Goal: Task Accomplishment & Management: Complete application form

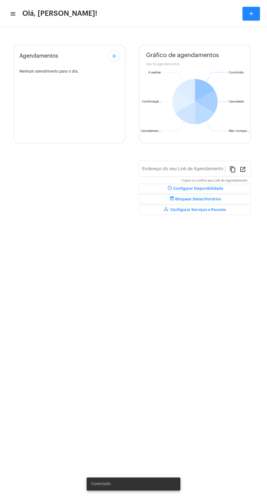
type input "https://neft.com.br/léo-rezende-dourado-"
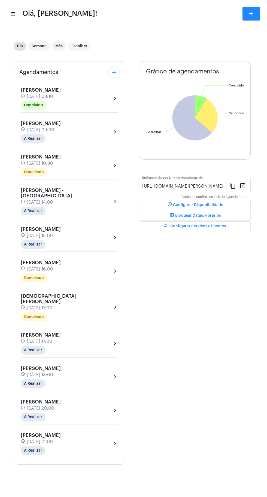
click at [12, 16] on mat-icon "menu" at bounding box center [12, 14] width 5 height 7
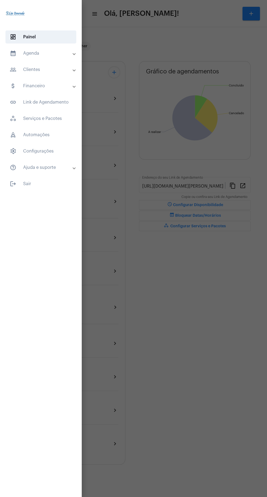
click at [45, 54] on mat-panel-title "calendar_month_outlined Agenda" at bounding box center [41, 53] width 63 height 7
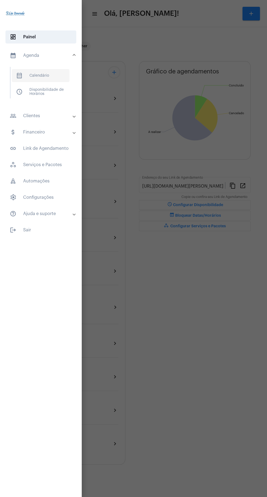
click at [49, 75] on span "calendar_month_outlined Calendário" at bounding box center [41, 75] width 58 height 13
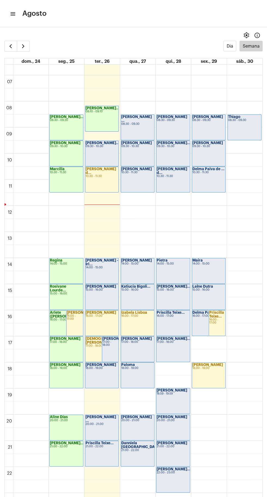
scroll to position [183, 0]
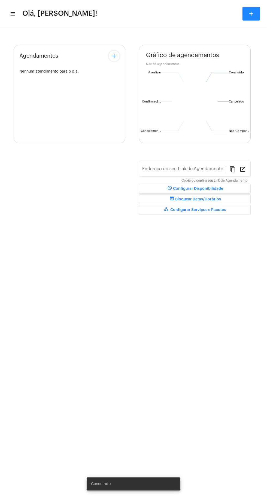
type input "[URL][DOMAIN_NAME][PERSON_NAME]"
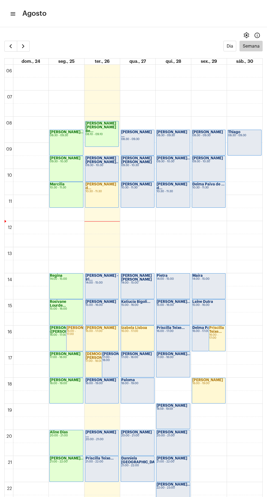
click at [15, 12] on mat-icon "menu" at bounding box center [12, 14] width 5 height 7
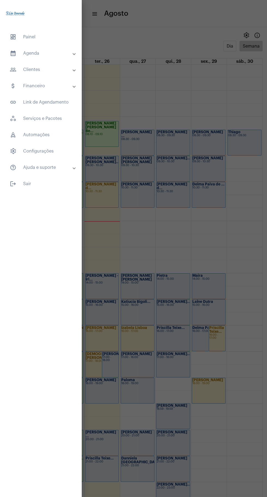
click at [43, 51] on mat-panel-title "calendar_month_outlined Agenda" at bounding box center [41, 53] width 63 height 7
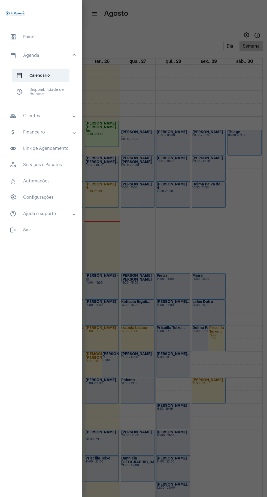
click at [41, 115] on mat-panel-title "people_outline Clientes" at bounding box center [41, 116] width 63 height 7
click at [46, 91] on span "people_outline Meus Clientes" at bounding box center [41, 93] width 58 height 13
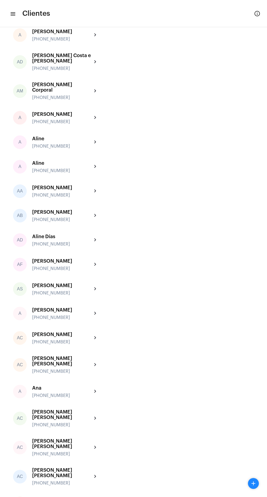
scroll to position [235, 0]
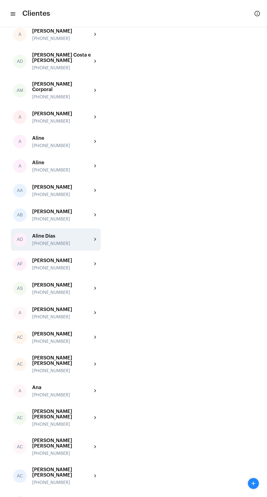
click at [51, 238] on div "Aline Días" at bounding box center [62, 235] width 60 height 5
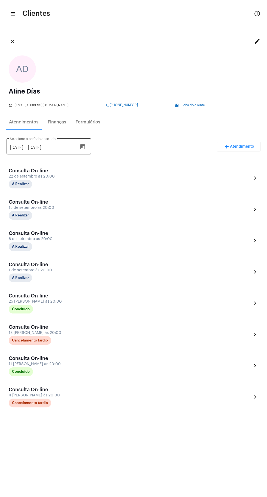
click at [47, 147] on input "26/9/2025" at bounding box center [44, 147] width 33 height 5
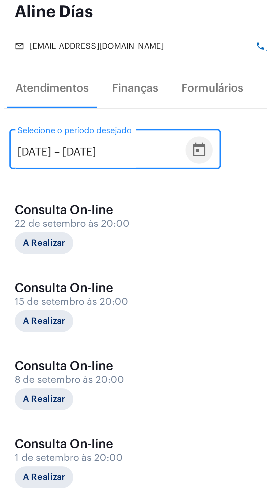
click at [86, 146] on icon "Open calendar" at bounding box center [82, 147] width 7 height 7
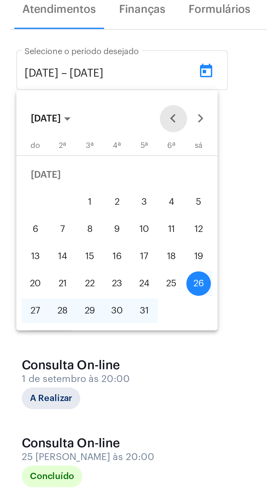
click at [69, 163] on button "Previous month" at bounding box center [69, 166] width 11 height 11
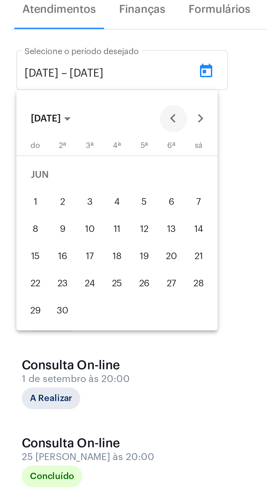
click at [69, 164] on button "Previous month" at bounding box center [69, 166] width 11 height 11
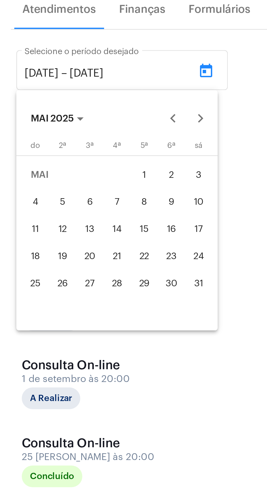
click at [57, 187] on div "1" at bounding box center [58, 189] width 10 height 10
type input "1/5/2025"
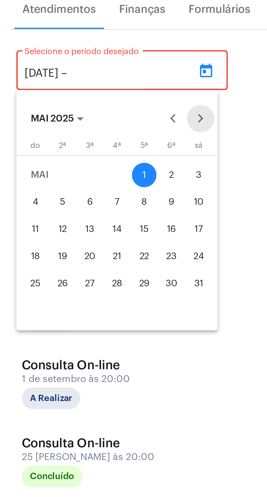
click at [81, 165] on button "Next month" at bounding box center [80, 166] width 11 height 11
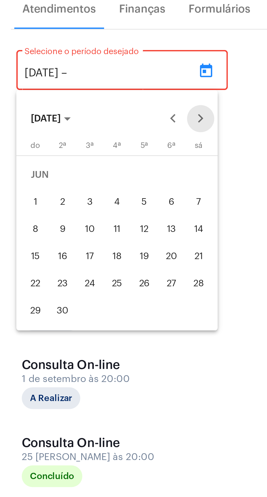
click at [80, 165] on button "Next month" at bounding box center [80, 166] width 11 height 11
click at [80, 164] on button "Next month" at bounding box center [80, 166] width 11 height 11
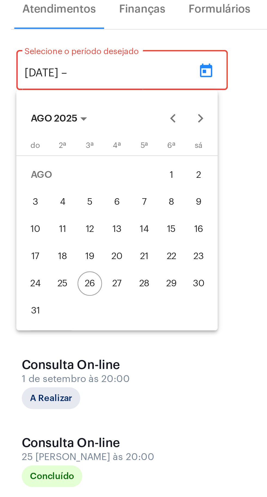
click at [36, 229] on div "26" at bounding box center [36, 232] width 10 height 10
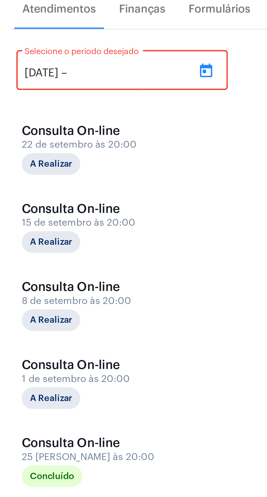
type input "26/8/2025"
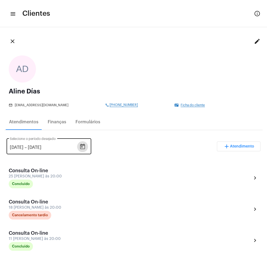
click at [86, 148] on icon "Open calendar" at bounding box center [82, 147] width 7 height 7
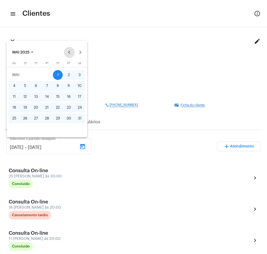
click at [44, 24] on div at bounding box center [133, 127] width 267 height 254
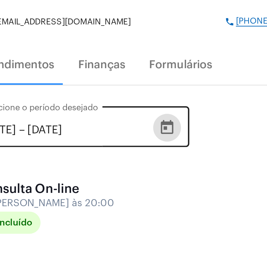
click at [86, 147] on icon "Open calendar" at bounding box center [82, 147] width 7 height 7
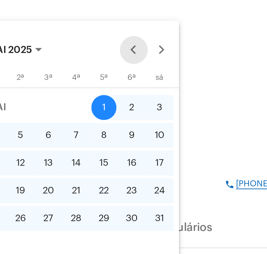
click at [67, 51] on button "Previous month" at bounding box center [69, 52] width 11 height 11
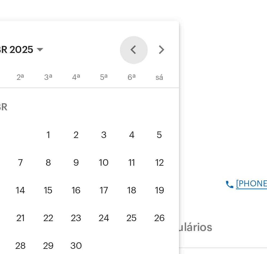
click at [69, 50] on button "Previous month" at bounding box center [69, 52] width 11 height 11
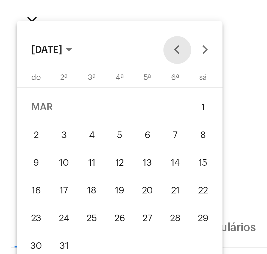
click at [70, 51] on button "Previous month" at bounding box center [69, 52] width 11 height 11
click at [69, 51] on button "Previous month" at bounding box center [69, 52] width 11 height 11
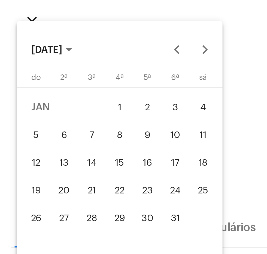
click at [48, 73] on div "1" at bounding box center [47, 75] width 10 height 10
type input "1/1/2025"
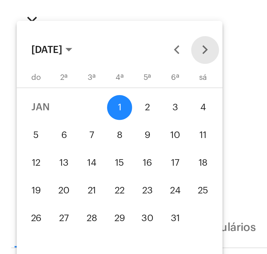
click at [80, 53] on button "Next month" at bounding box center [80, 52] width 11 height 11
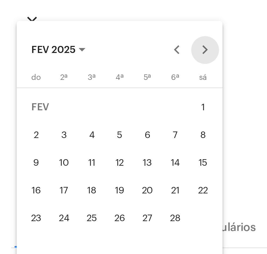
click at [79, 51] on button "Next month" at bounding box center [80, 52] width 11 height 11
click at [79, 52] on button "Next month" at bounding box center [80, 52] width 11 height 11
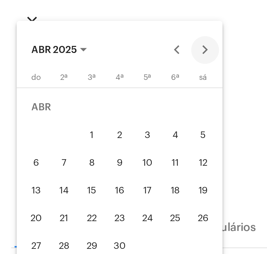
click at [78, 51] on button "Next month" at bounding box center [80, 52] width 11 height 11
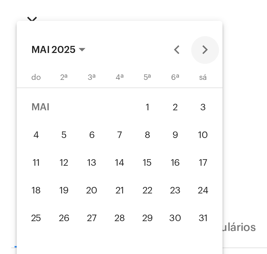
click at [78, 53] on button "Next month" at bounding box center [80, 52] width 11 height 11
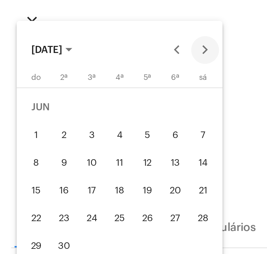
click at [79, 52] on button "Next month" at bounding box center [80, 52] width 11 height 11
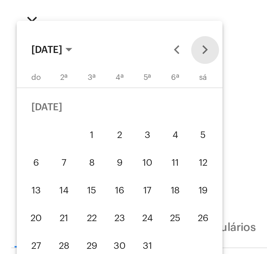
click at [80, 52] on button "Next month" at bounding box center [80, 52] width 11 height 11
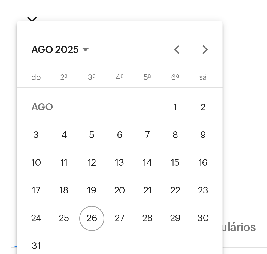
click at [36, 118] on div "26" at bounding box center [36, 119] width 10 height 10
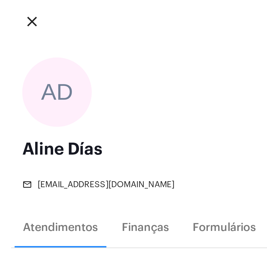
type input "26/8/2025"
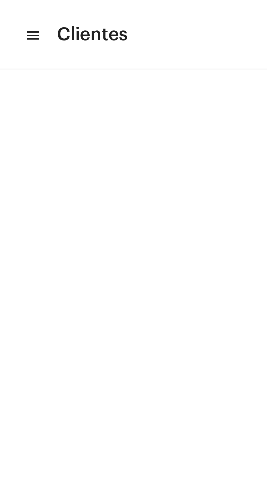
click at [15, 14] on mat-toolbar-row "menu Clientes info_outlined" at bounding box center [133, 13] width 267 height 17
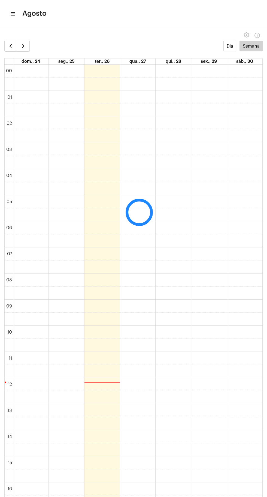
scroll to position [157, 0]
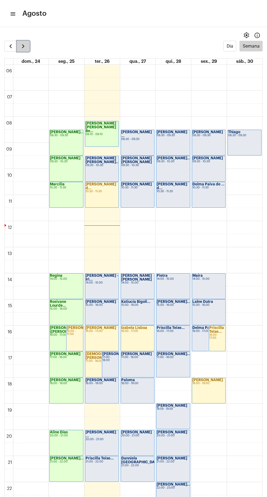
click at [23, 46] on span "button" at bounding box center [23, 46] width 7 height 7
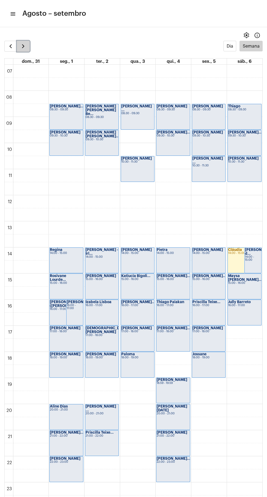
scroll to position [183, 0]
click at [23, 46] on span "button" at bounding box center [23, 46] width 7 height 7
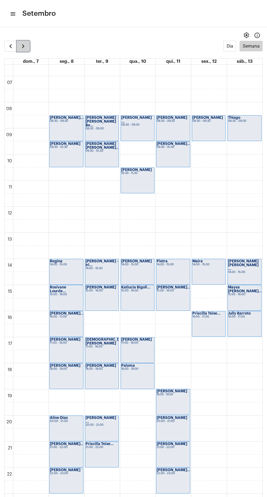
scroll to position [183, 0]
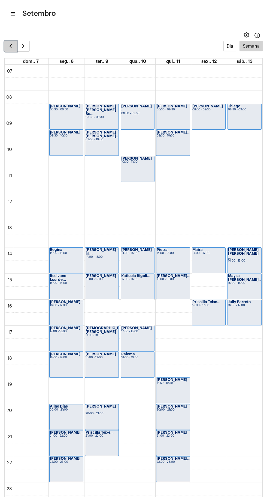
click at [10, 46] on span "button" at bounding box center [10, 46] width 7 height 7
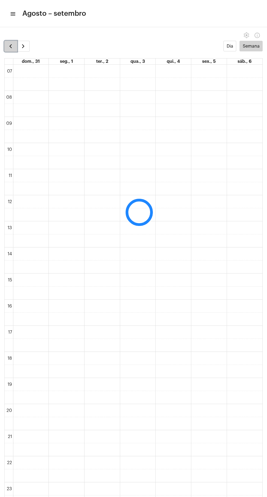
scroll to position [157, 0]
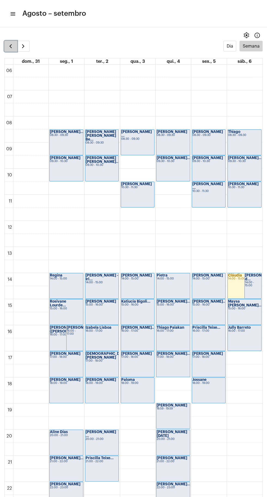
click at [11, 46] on span "button" at bounding box center [10, 46] width 7 height 7
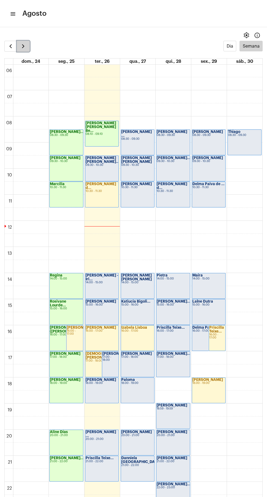
click at [23, 45] on span "button" at bounding box center [23, 46] width 7 height 7
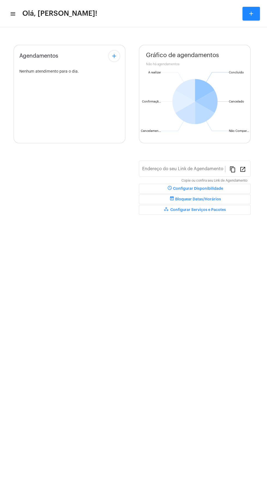
type input "[URL][DOMAIN_NAME][PERSON_NAME]"
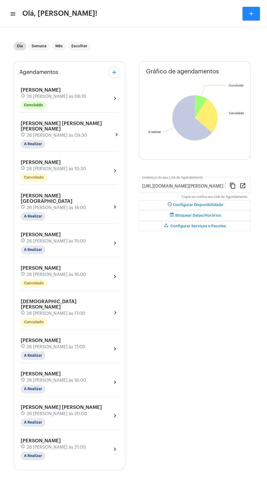
click at [14, 11] on mat-icon "menu" at bounding box center [12, 14] width 5 height 7
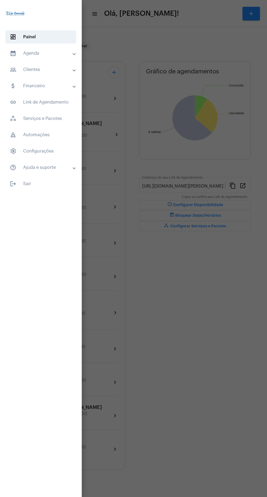
click at [56, 53] on mat-panel-title "calendar_month_outlined Agenda" at bounding box center [41, 53] width 63 height 7
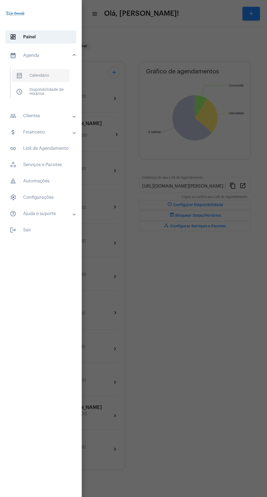
click at [54, 69] on span "calendar_month_outlined Calendário" at bounding box center [41, 75] width 58 height 13
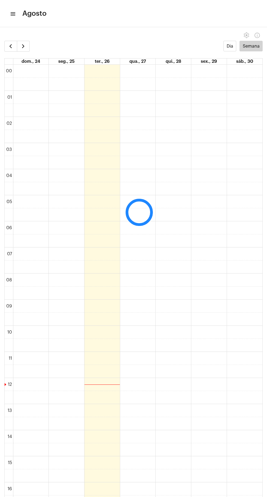
scroll to position [157, 0]
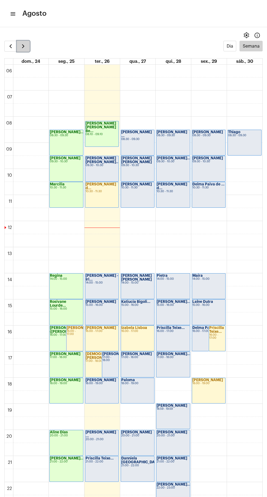
click at [26, 46] on button "button" at bounding box center [23, 46] width 13 height 11
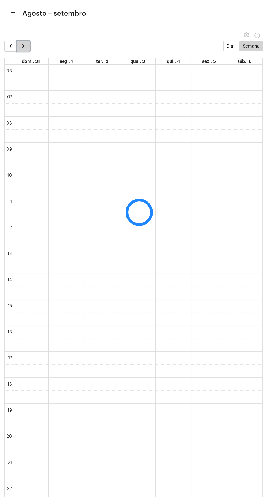
scroll to position [157, 0]
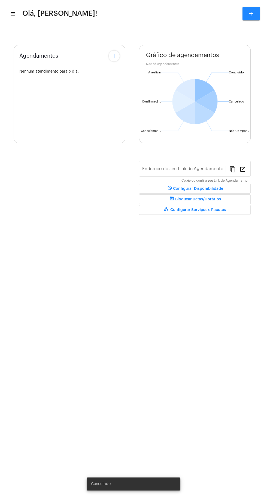
type input "[URL][DOMAIN_NAME][PERSON_NAME]"
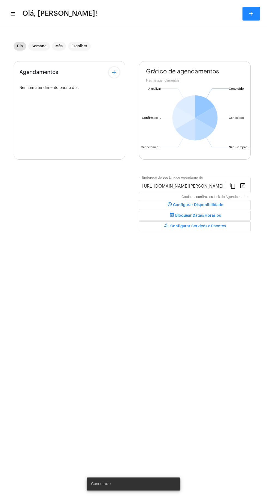
click at [111, 55] on div "Dia Semana Mês Escolher" at bounding box center [131, 46] width 235 height 27
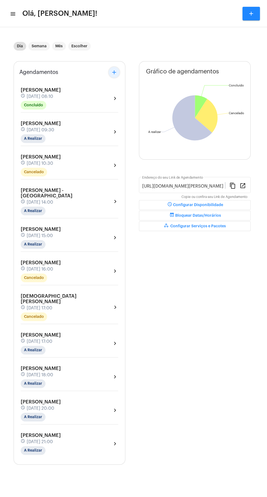
click at [116, 75] on mat-icon "add" at bounding box center [114, 72] width 7 height 7
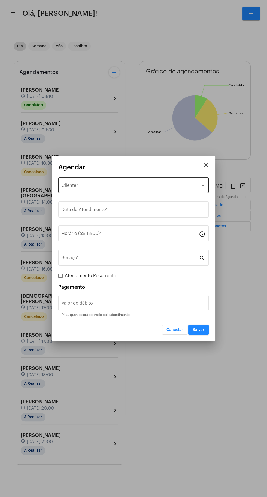
click at [122, 186] on div "Selecione o Cliente" at bounding box center [130, 186] width 139 height 5
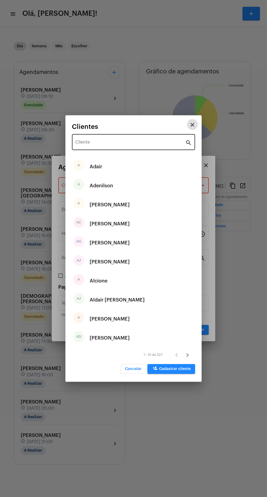
click at [128, 142] on input "Cliente" at bounding box center [130, 143] width 110 height 5
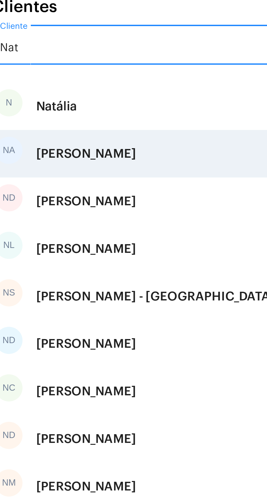
type input "Nat"
click at [130, 182] on div "[PERSON_NAME]" at bounding box center [110, 186] width 40 height 16
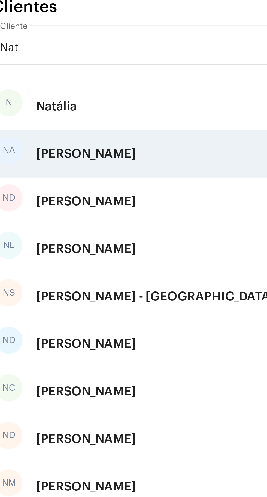
type input "R$"
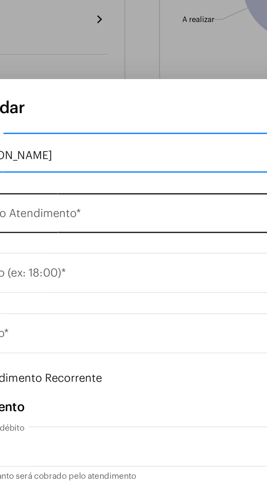
click at [133, 210] on input "Data do Atendimento *" at bounding box center [133, 210] width 144 height 5
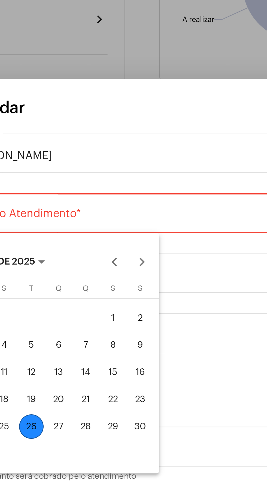
click at [88, 296] on div "26" at bounding box center [88, 295] width 10 height 10
type input "[DATE]"
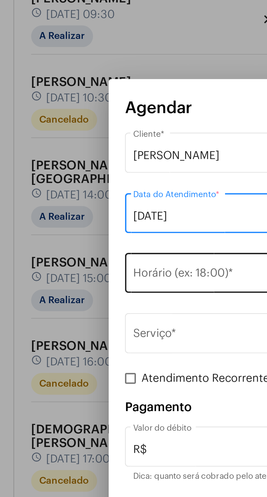
click at [86, 228] on div "Horário (ex: 18:00) *" at bounding box center [129, 232] width 137 height 17
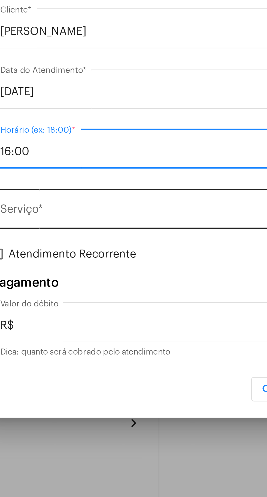
type input "16:00"
click at [129, 259] on input "Serviço *" at bounding box center [129, 259] width 137 height 5
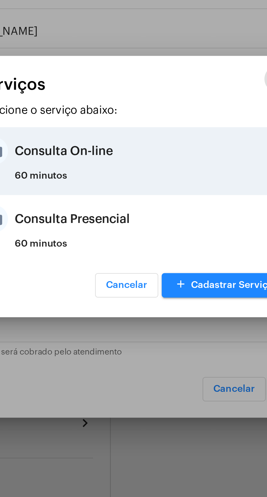
click at [132, 239] on div "Consulta On-line" at bounding box center [140, 234] width 107 height 16
type input "Consulta On-line"
type input "R$ 150"
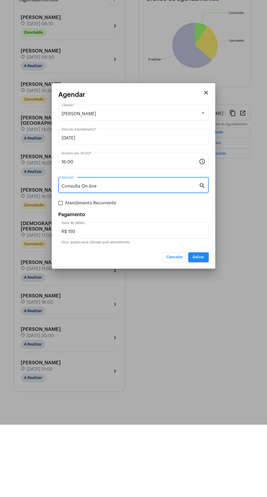
click at [204, 325] on button "Salvar" at bounding box center [198, 330] width 20 height 10
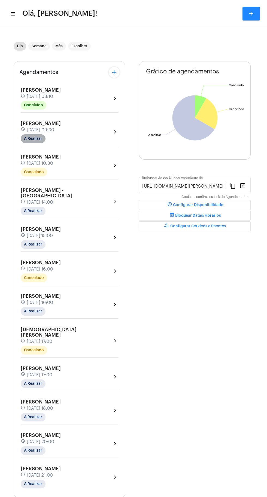
click at [33, 139] on mat-chip "A Realizar" at bounding box center [33, 138] width 25 height 9
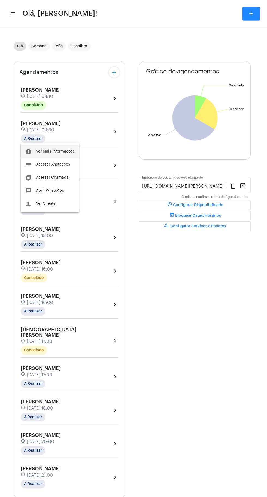
click at [59, 149] on button "info Ver Mais Informações" at bounding box center [50, 151] width 58 height 13
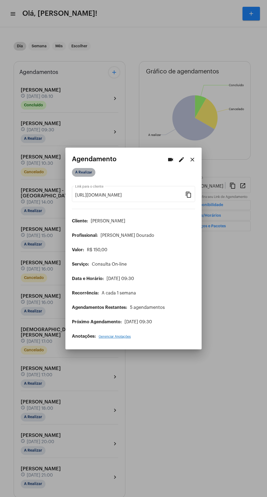
click at [88, 168] on mat-chip "A Realizar" at bounding box center [83, 172] width 23 height 9
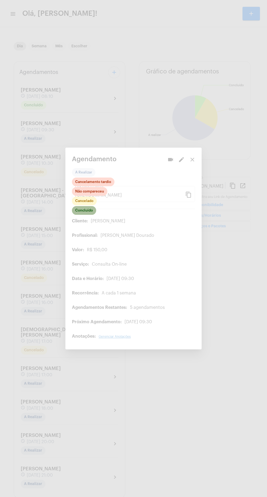
click at [88, 206] on mat-chip "Concluído" at bounding box center [84, 210] width 24 height 9
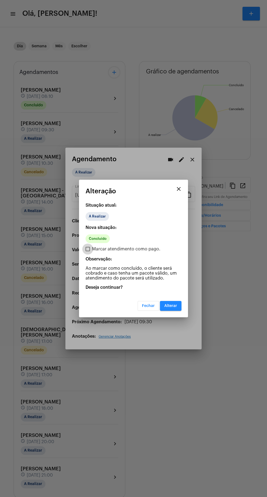
click at [87, 249] on span at bounding box center [87, 249] width 4 height 4
click at [87, 251] on input "Marcar atendimento como pago." at bounding box center [87, 251] width 0 height 0
checkbox input "true"
click at [171, 305] on span "Alterar" at bounding box center [170, 306] width 13 height 4
